Goal: Information Seeking & Learning: Check status

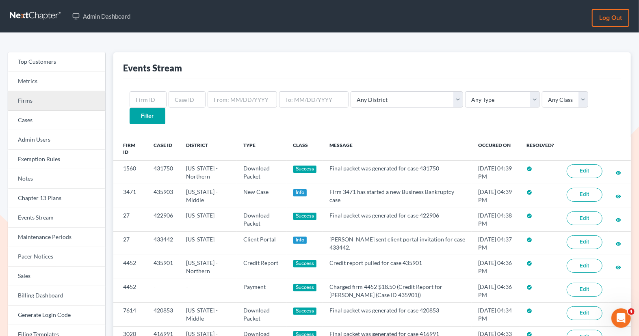
click at [67, 100] on link "Firms" at bounding box center [56, 100] width 97 height 19
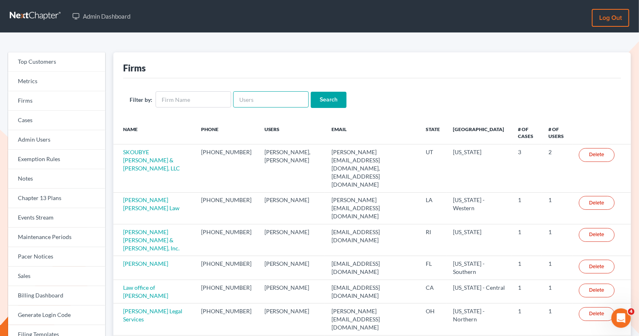
click at [274, 104] on input "text" at bounding box center [271, 99] width 76 height 16
paste input "[EMAIL_ADDRESS][DOMAIN_NAME]"
type input "[EMAIL_ADDRESS][DOMAIN_NAME]"
click at [323, 102] on input "Search" at bounding box center [329, 100] width 36 height 16
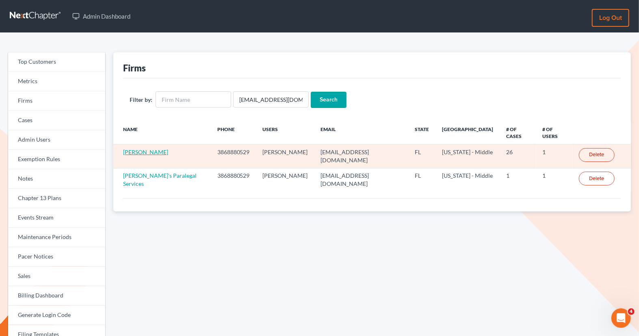
click at [158, 149] on link "[PERSON_NAME]" at bounding box center [145, 152] width 45 height 7
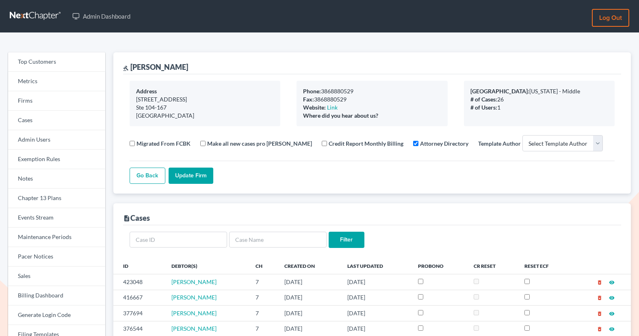
select select
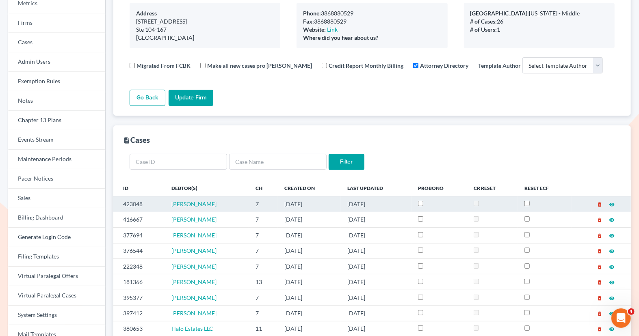
scroll to position [106, 0]
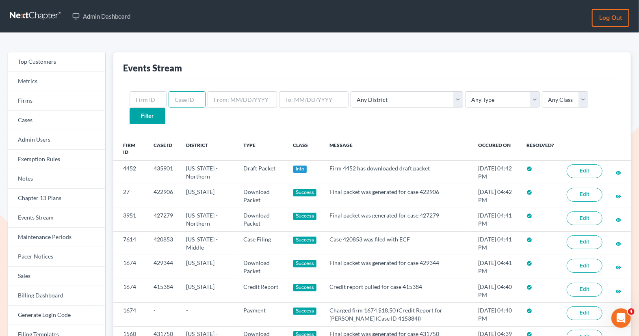
click at [181, 103] on input "text" at bounding box center [186, 99] width 37 height 16
paste input "866"
type input "866"
drag, startPoint x: 187, startPoint y: 102, endPoint x: 152, endPoint y: 98, distance: 35.1
click at [151, 98] on form "866 Any District [US_STATE] - [GEOGRAPHIC_DATA] [US_STATE] - [GEOGRAPHIC_DATA][…" at bounding box center [372, 107] width 485 height 32
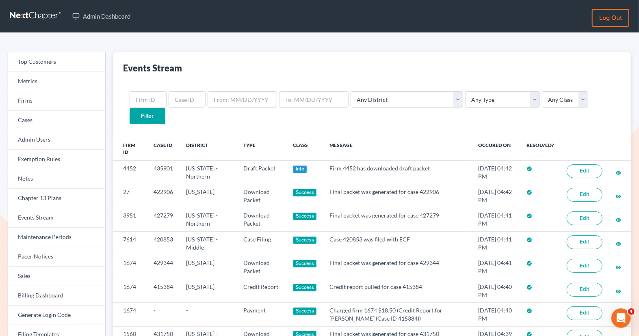
click at [146, 90] on div "Any District Alabama - Middle Alabama - Northern Alabama - Southern Alaska Ariz…" at bounding box center [372, 107] width 498 height 58
click at [150, 103] on input "text" at bounding box center [148, 99] width 37 height 16
paste input "866"
type input "866"
click at [165, 108] on input "Filter" at bounding box center [148, 116] width 36 height 16
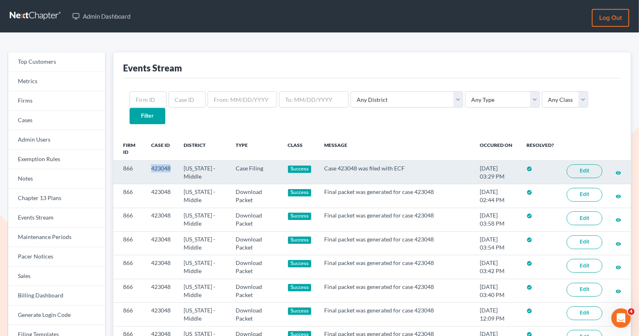
drag, startPoint x: 177, startPoint y: 151, endPoint x: 148, endPoint y: 151, distance: 28.8
click at [148, 160] on tr "866 423048 [US_STATE] - Middle Case Filing Success Case 423048 was filed with E…" at bounding box center [371, 172] width 517 height 24
copy td "423048"
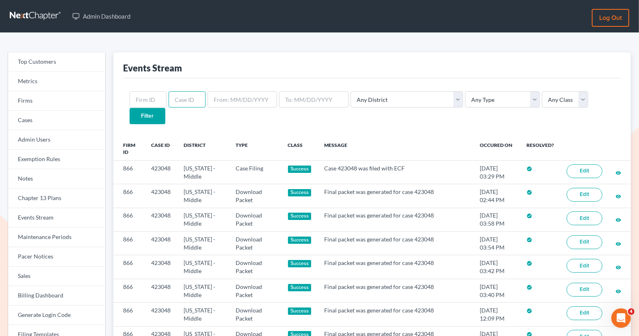
click at [189, 100] on input "text" at bounding box center [186, 99] width 37 height 16
paste input "434480"
type input "434480"
click at [165, 108] on input "Filter" at bounding box center [148, 116] width 36 height 16
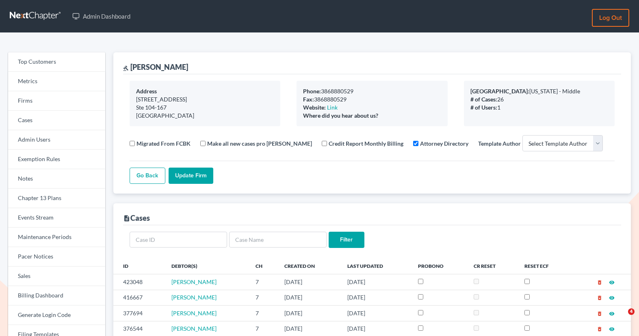
select select
